Goal: Entertainment & Leisure: Consume media (video, audio)

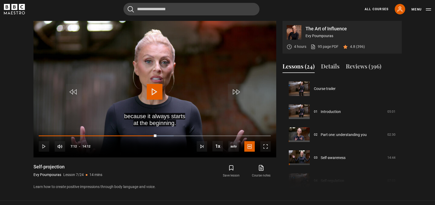
scroll to position [138, 0]
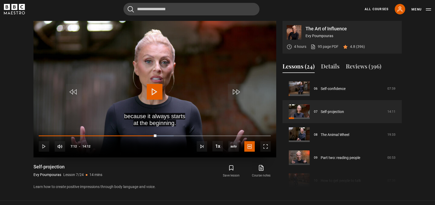
click at [162, 94] on span "Video Player" at bounding box center [155, 92] width 16 height 16
click at [265, 146] on span "Video Player" at bounding box center [265, 146] width 10 height 10
click at [214, 135] on div "10s Skip Back 10 seconds Pause 10s Skip Forward 10 seconds Loaded : 85.22% 10:5…" at bounding box center [154, 143] width 243 height 29
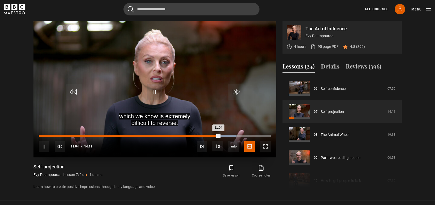
click at [211, 135] on div "10:34" at bounding box center [211, 136] width 1 height 2
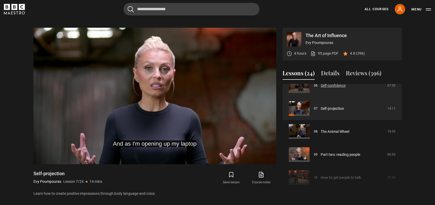
scroll to position [149, 0]
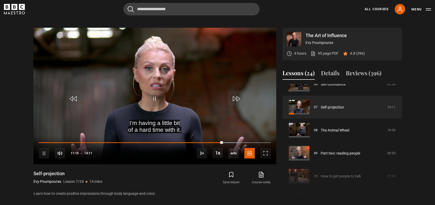
click at [15, 92] on section "The Art of Influence Evy Poumpouras 4 hours 95 page PDF (opens in new tab) 4.8 …" at bounding box center [217, 107] width 435 height 201
click at [42, 151] on span "Video Player" at bounding box center [44, 153] width 10 height 10
